Goal: Find specific page/section: Find specific page/section

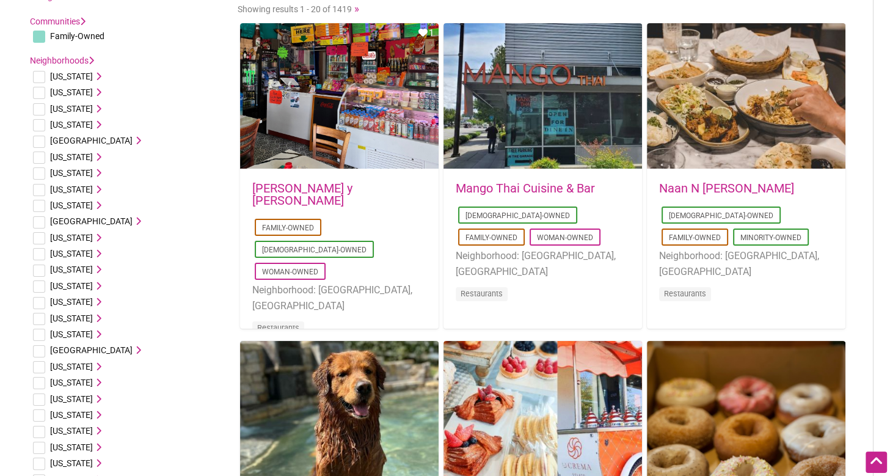
scroll to position [129, 0]
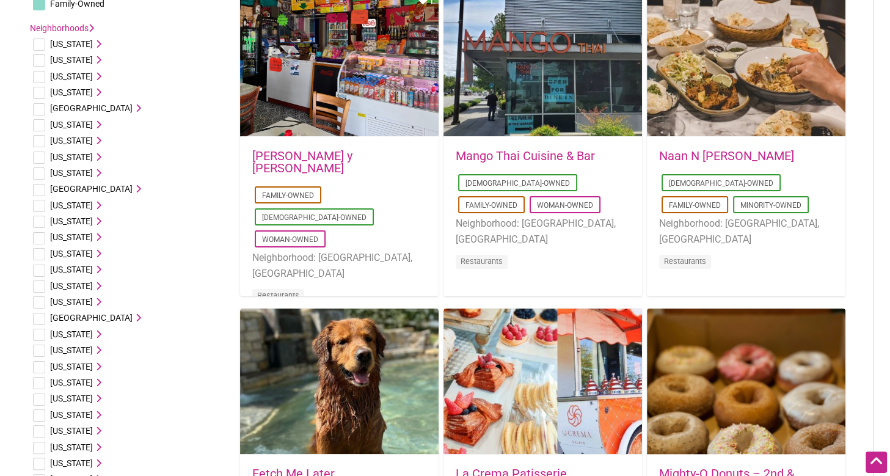
click at [41, 253] on input "checkbox" at bounding box center [39, 254] width 12 height 12
click at [38, 255] on input "checkbox" at bounding box center [39, 254] width 12 height 12
checkbox input "true"
click at [214, 84] on li "[US_STATE] [GEOGRAPHIC_DATA], [GEOGRAPHIC_DATA] [GEOGRAPHIC_DATA], [GEOGRAPHIC_…" at bounding box center [127, 76] width 195 height 16
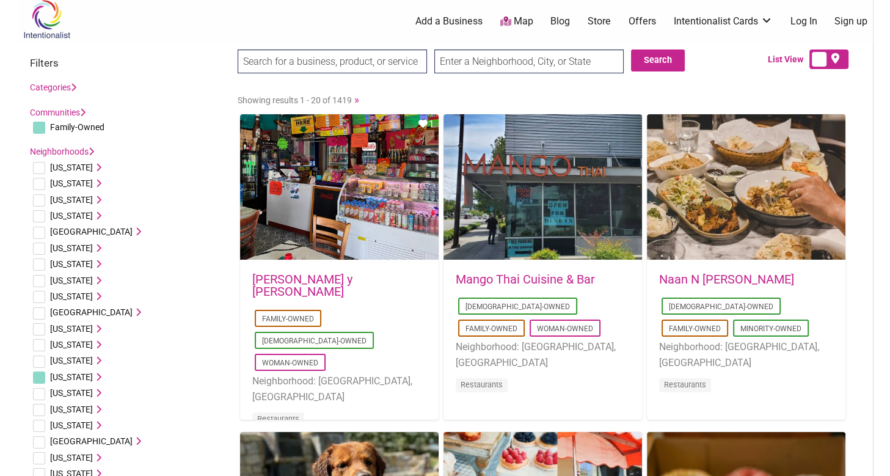
scroll to position [0, 0]
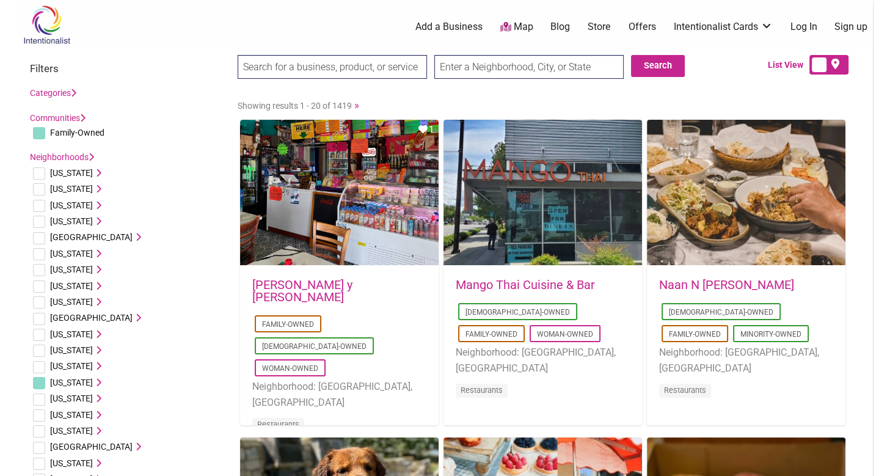
click at [54, 67] on h3 "Filters" at bounding box center [127, 68] width 195 height 12
click at [36, 73] on h3 "Filters" at bounding box center [127, 68] width 195 height 12
click at [663, 59] on button "Search" at bounding box center [658, 66] width 54 height 22
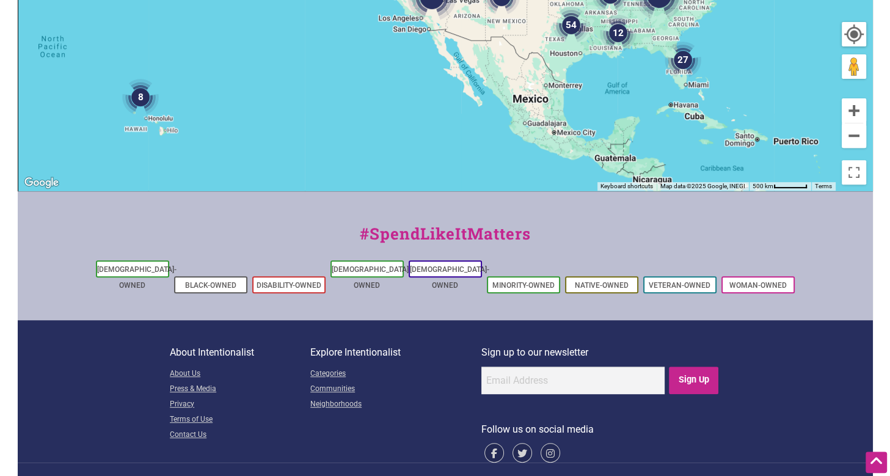
scroll to position [451, 0]
